Goal: Information Seeking & Learning: Learn about a topic

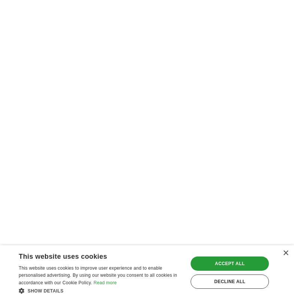
scroll to position [1613, 0]
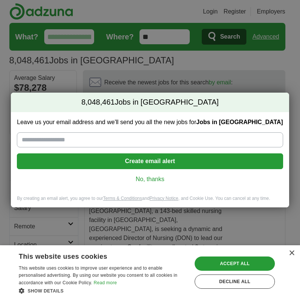
click at [153, 179] on link "No, thanks" at bounding box center [150, 179] width 254 height 8
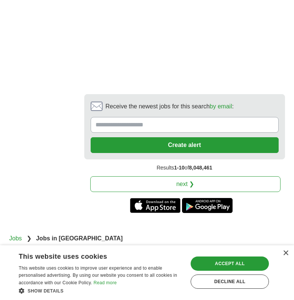
scroll to position [1792, 0]
